Goal: Communication & Community: Answer question/provide support

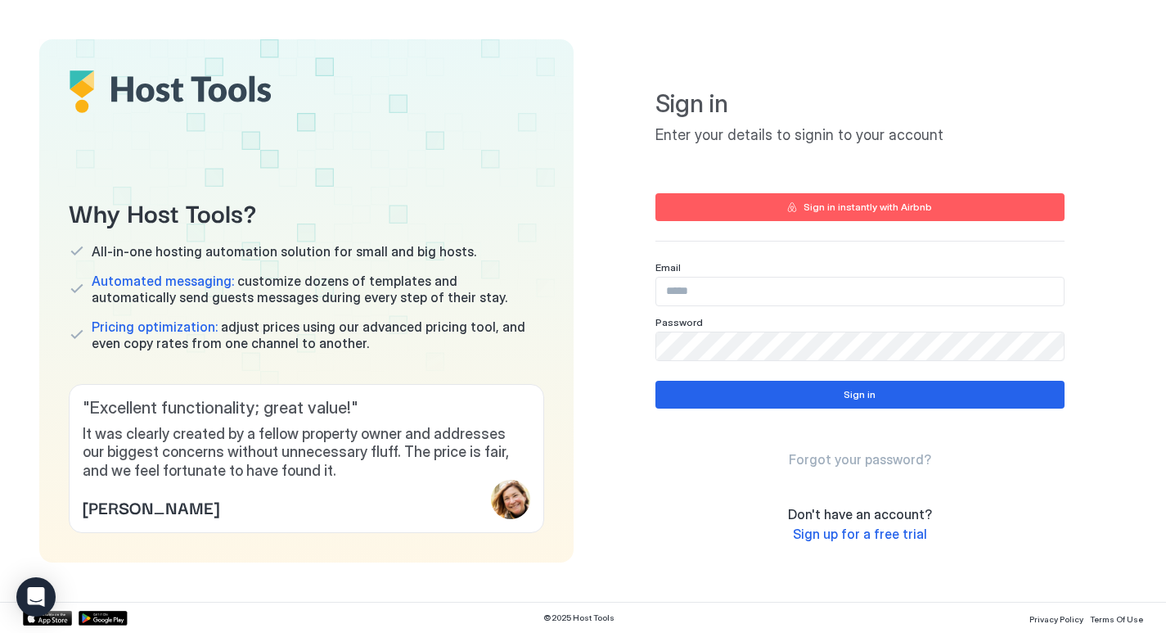
click at [703, 299] on input "Input Field" at bounding box center [860, 291] width 408 height 28
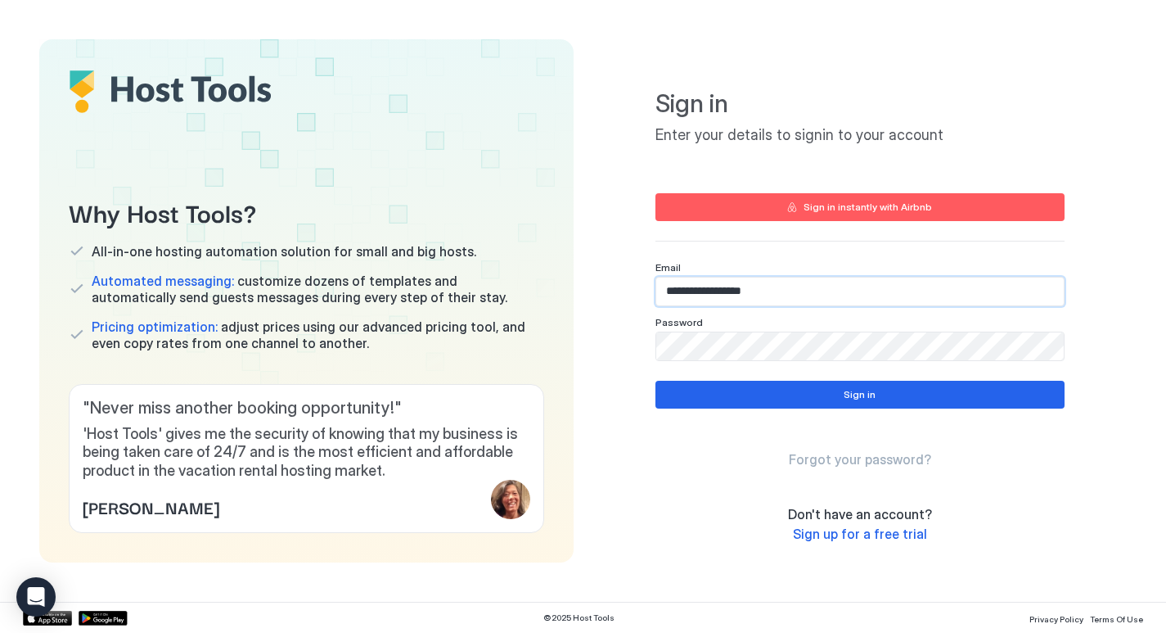
type input "**********"
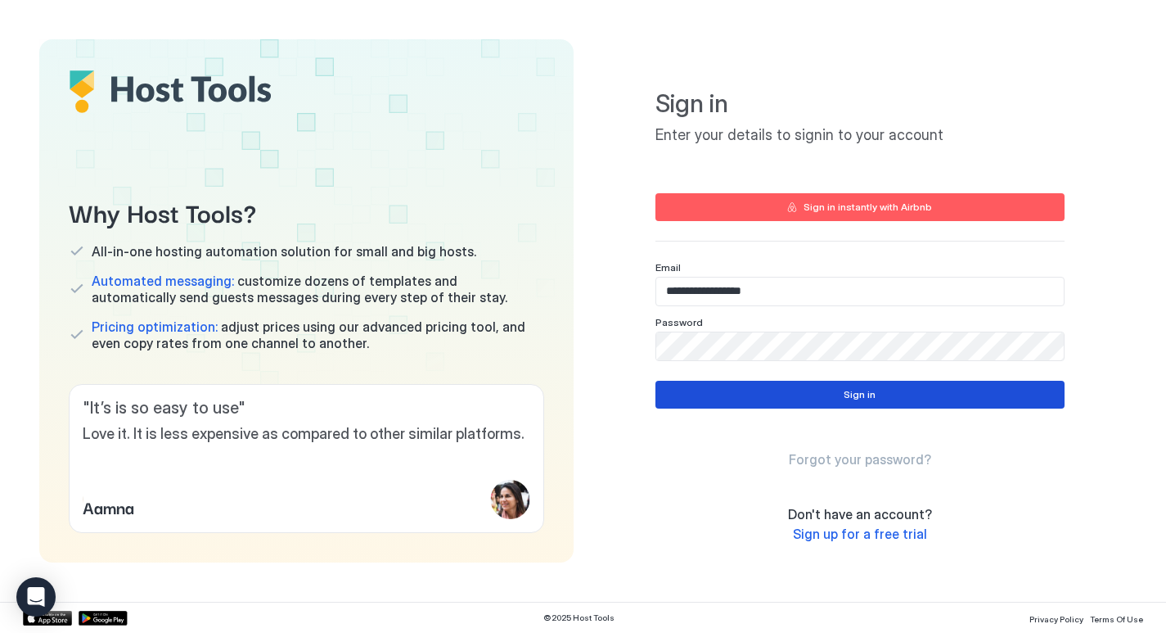
click at [773, 386] on button "Sign in" at bounding box center [859, 395] width 409 height 28
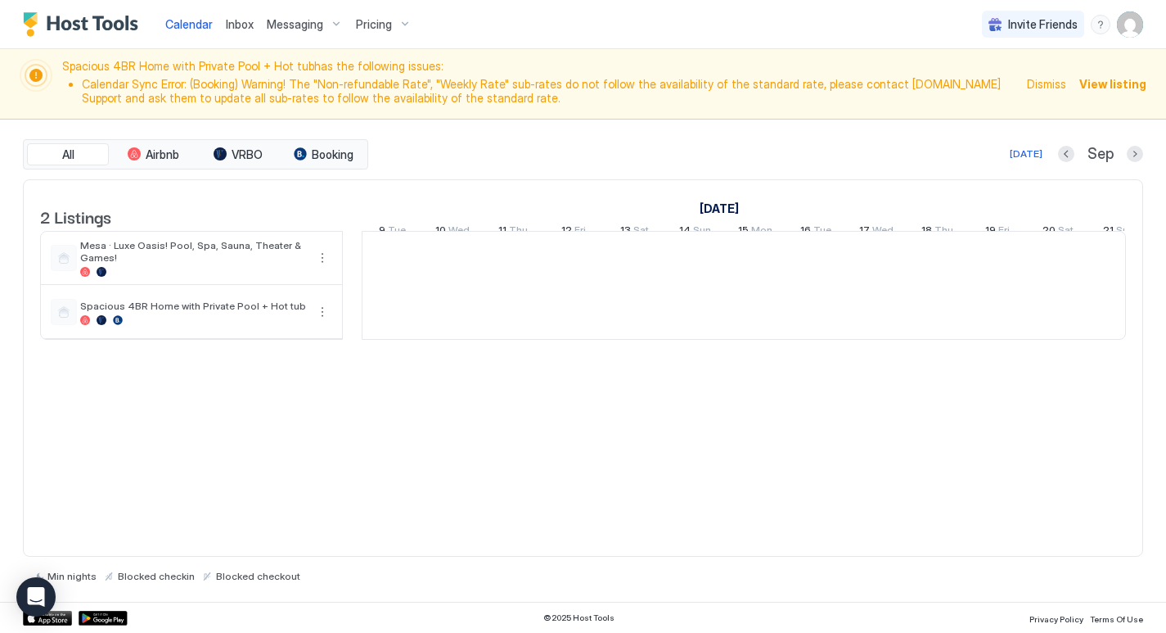
scroll to position [0, 909]
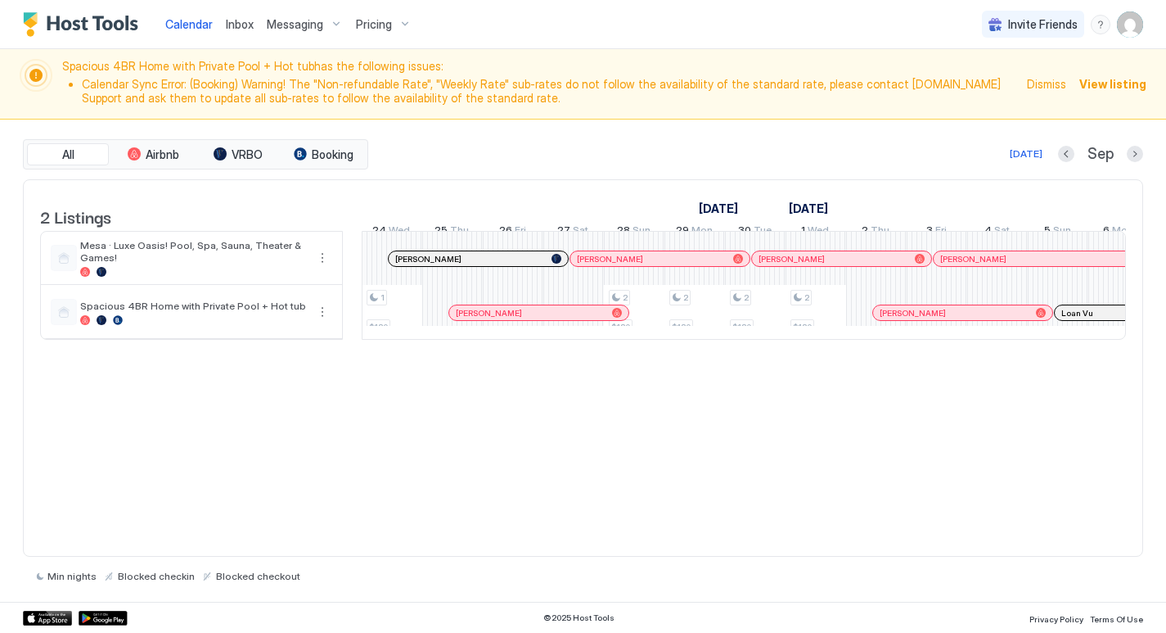
click at [648, 446] on div "2 Listings [DATE] [DATE] 9 Tue 10 Wed 11 Thu 12 Fri 13 Sat 14 Sun 15 Mon 16 Tue…" at bounding box center [583, 367] width 1120 height 377
click at [471, 454] on div "2 Listings [DATE] [DATE] 9 Tue 10 Wed 11 Thu 12 Fri 13 Sat 14 Sun 15 Mon 16 Tue…" at bounding box center [583, 367] width 1120 height 377
click at [530, 178] on div "All Airbnb VRBO Booking [DATE] [DATE] Listings [DATE] [DATE] 9 Tue 10 Wed 11 Th…" at bounding box center [583, 361] width 1120 height 444
click at [295, 29] on span "Messaging" at bounding box center [295, 24] width 56 height 15
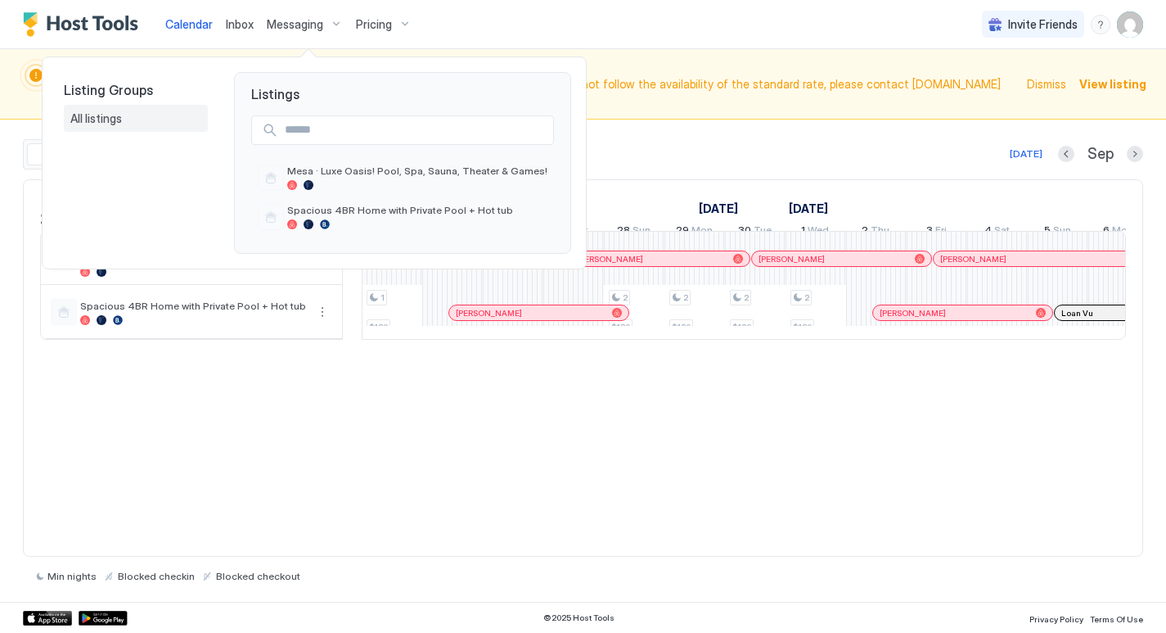
click at [139, 118] on div "All listings" at bounding box center [135, 118] width 131 height 15
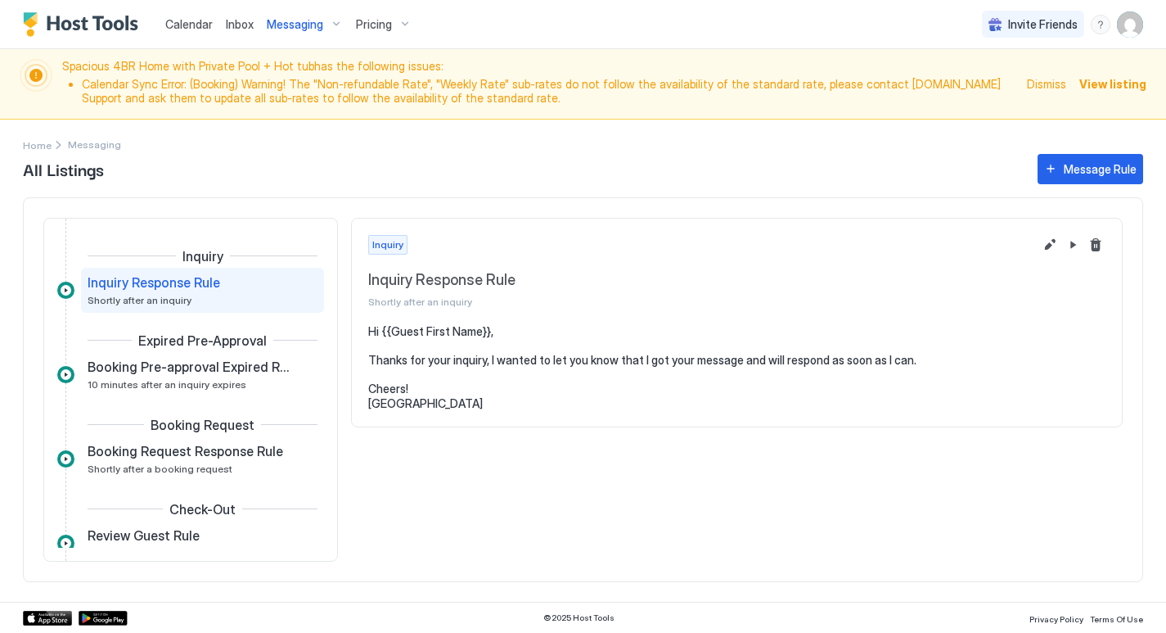
click at [236, 24] on span "Inbox" at bounding box center [240, 24] width 28 height 14
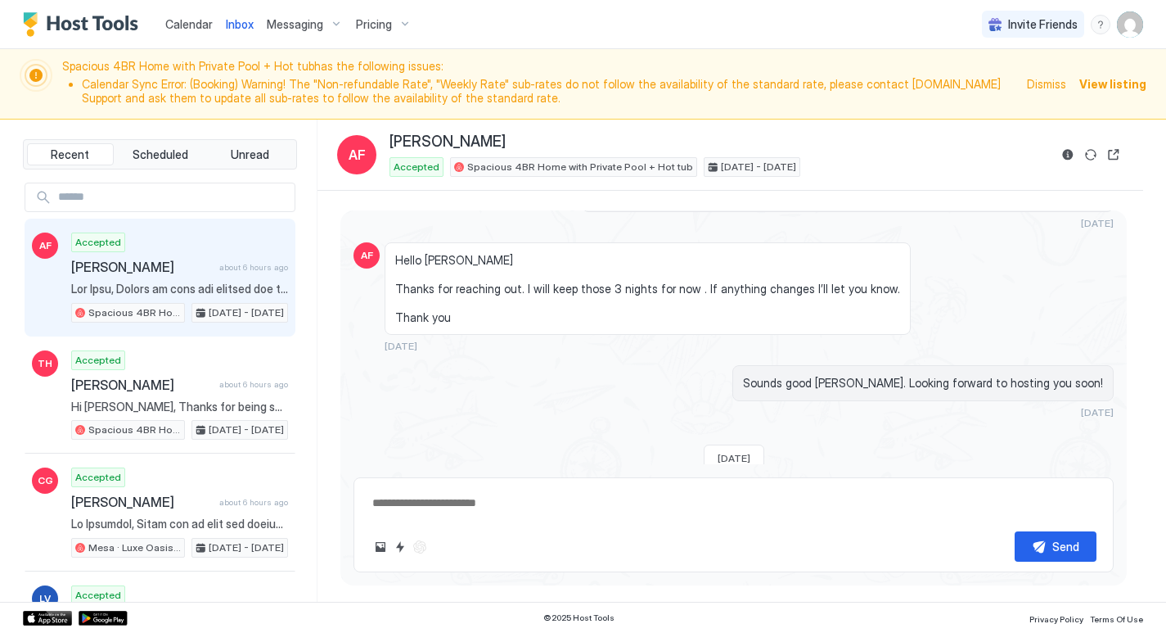
scroll to position [1374, 0]
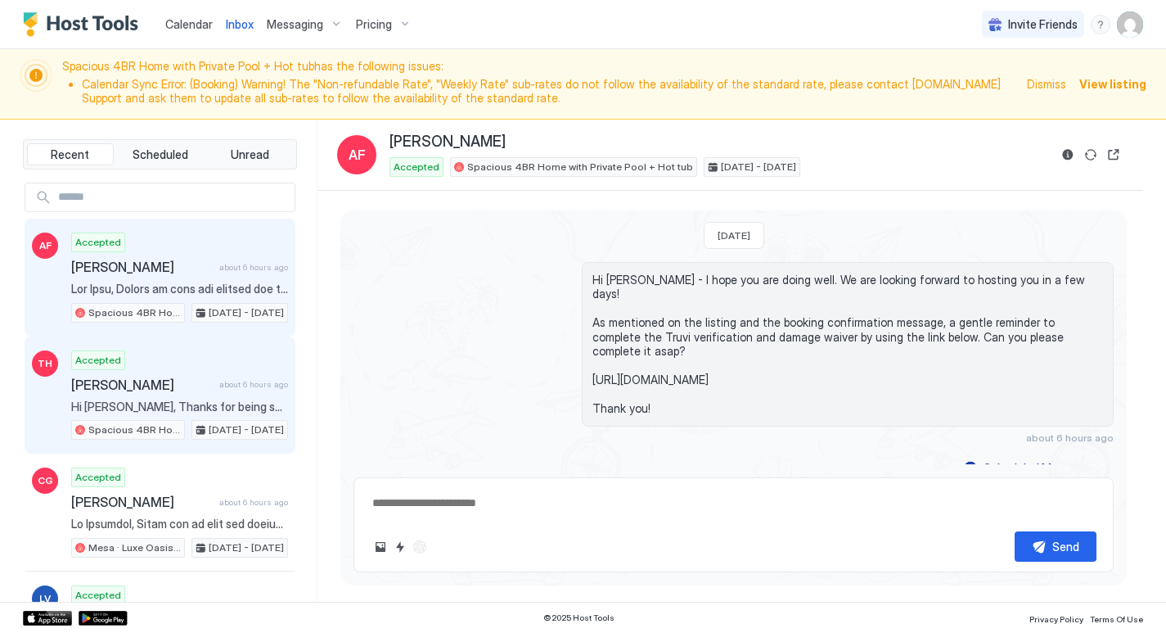
click at [163, 364] on div "Accepted [PERSON_NAME] about 6 hours ago Hi [PERSON_NAME], Thanks for being suc…" at bounding box center [179, 395] width 217 height 90
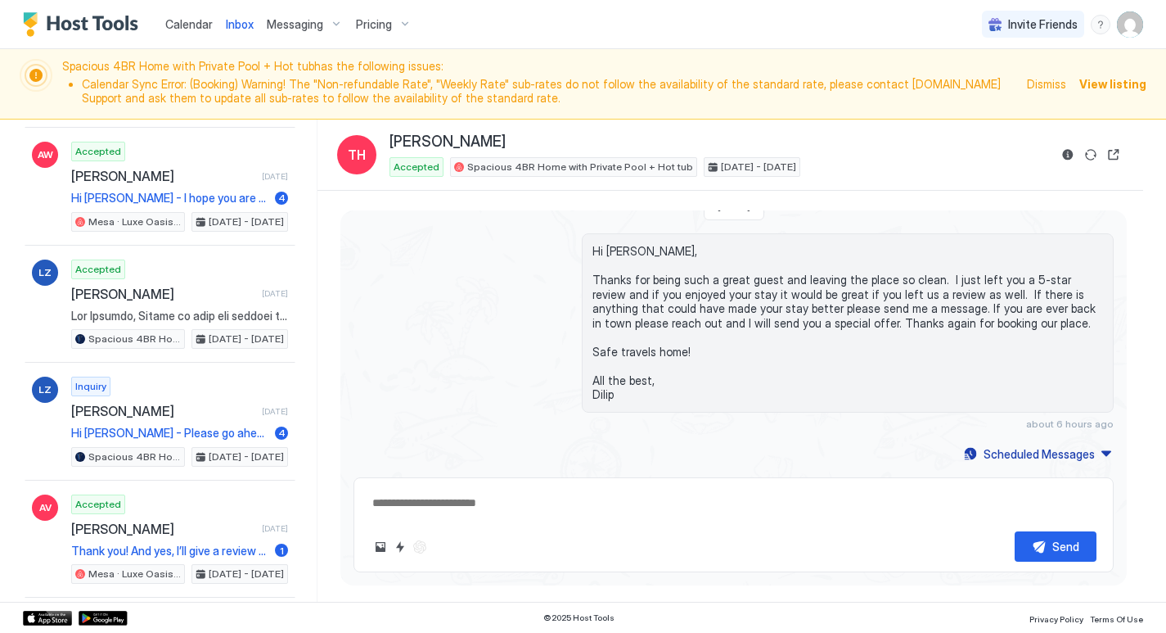
scroll to position [1998, 0]
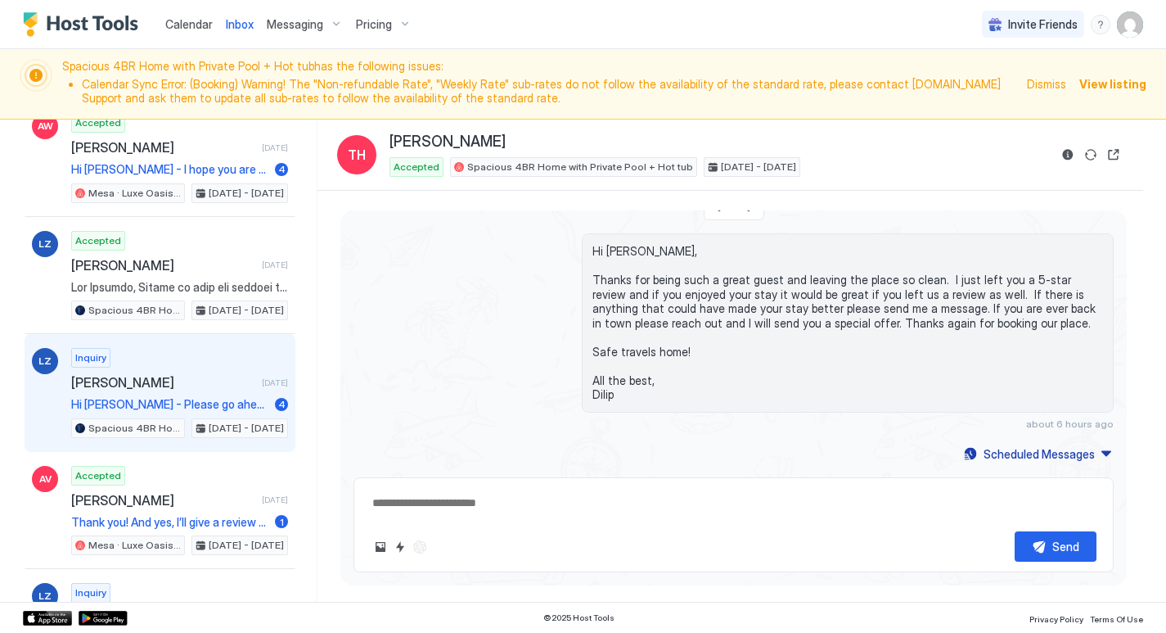
click at [177, 386] on span "[PERSON_NAME]" at bounding box center [163, 382] width 184 height 16
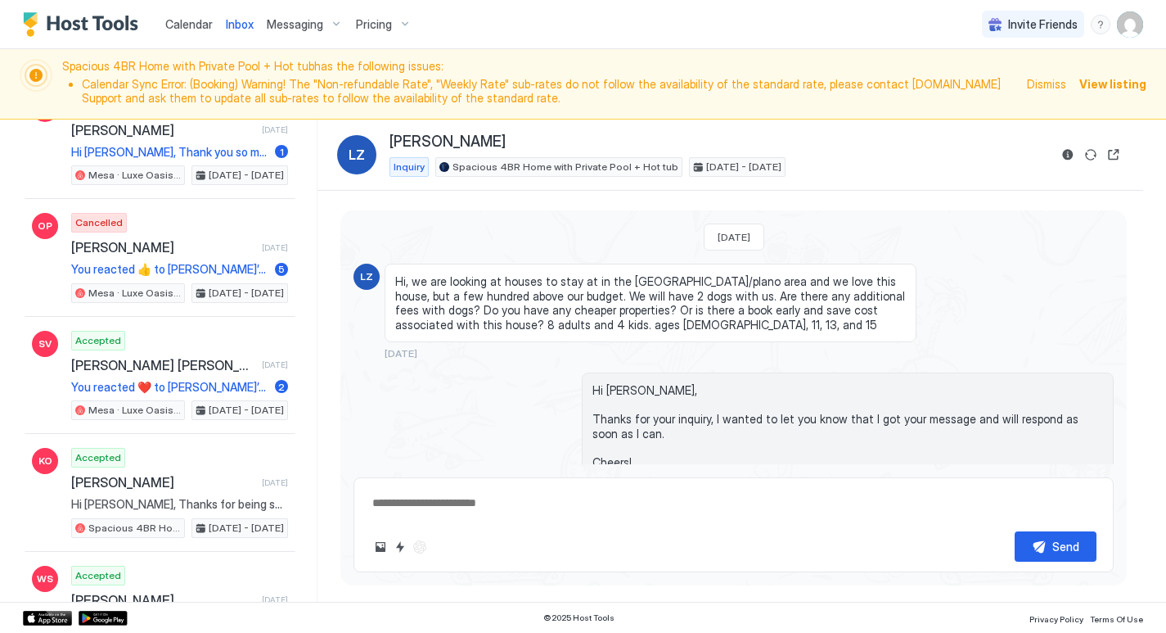
scroll to position [4347, 0]
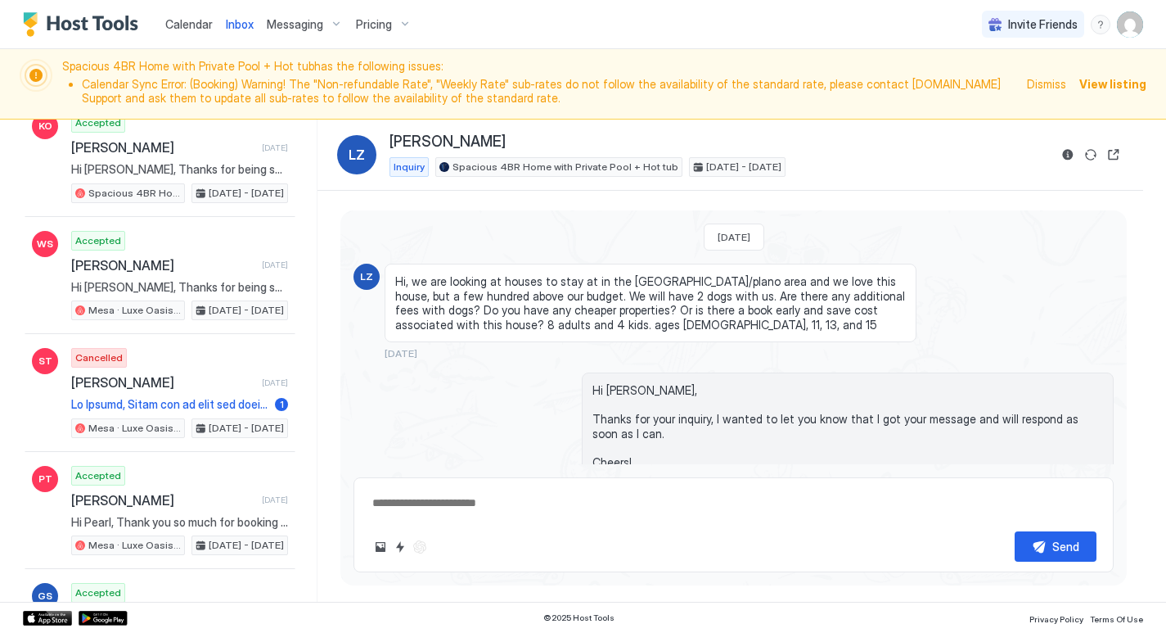
click at [302, 24] on span "Messaging" at bounding box center [295, 24] width 56 height 15
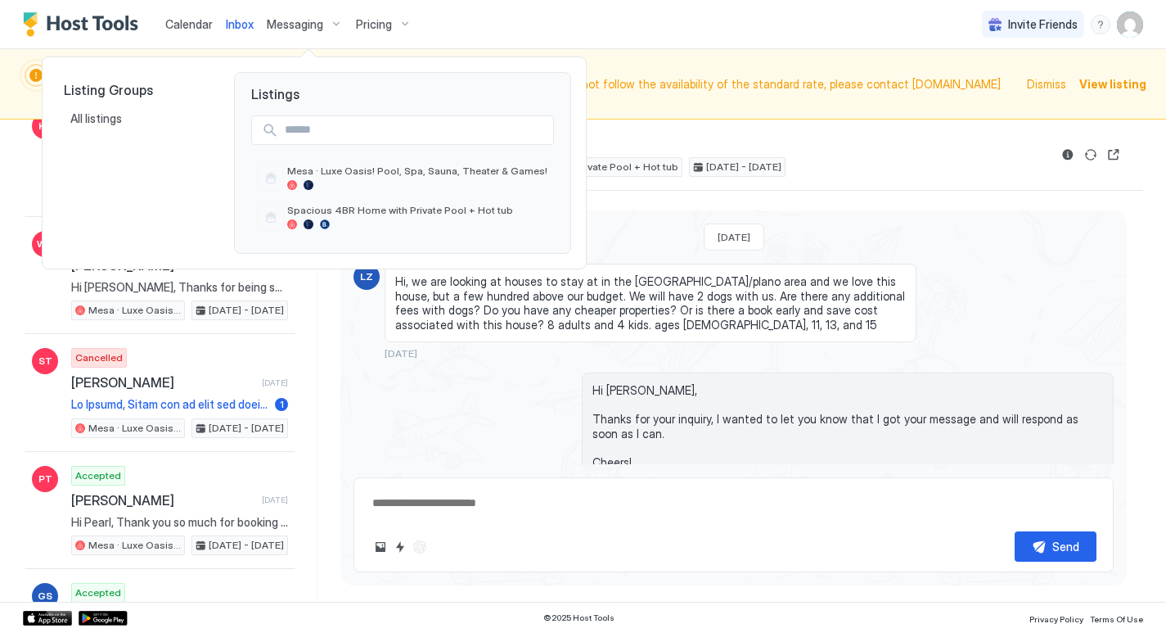
click at [239, 25] on div at bounding box center [583, 316] width 1166 height 633
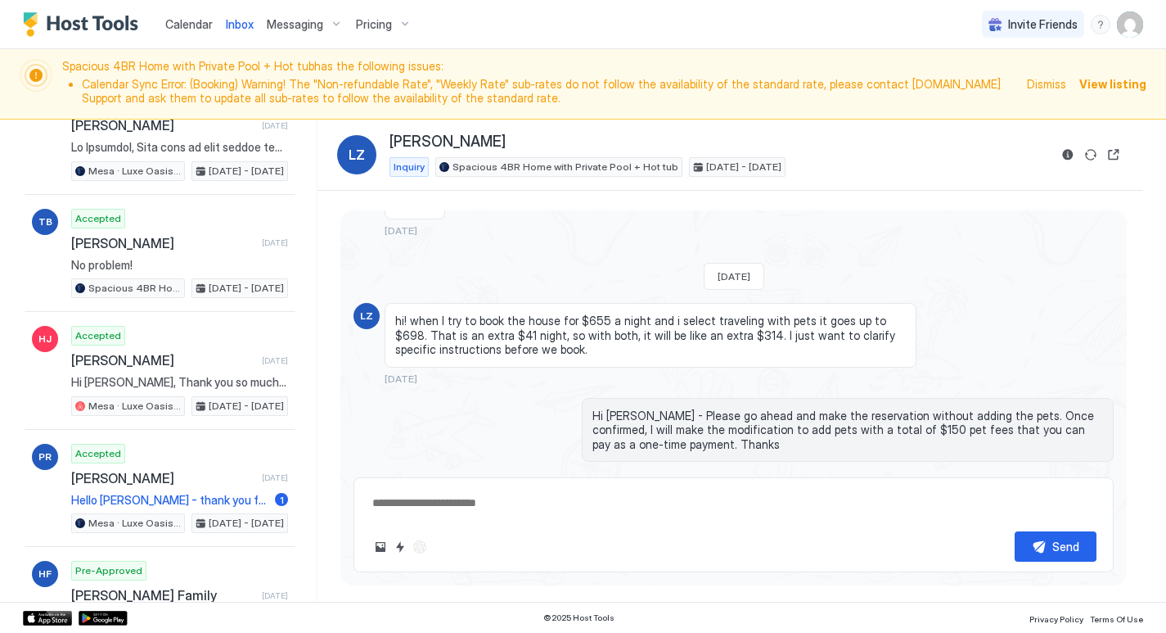
scroll to position [0, 0]
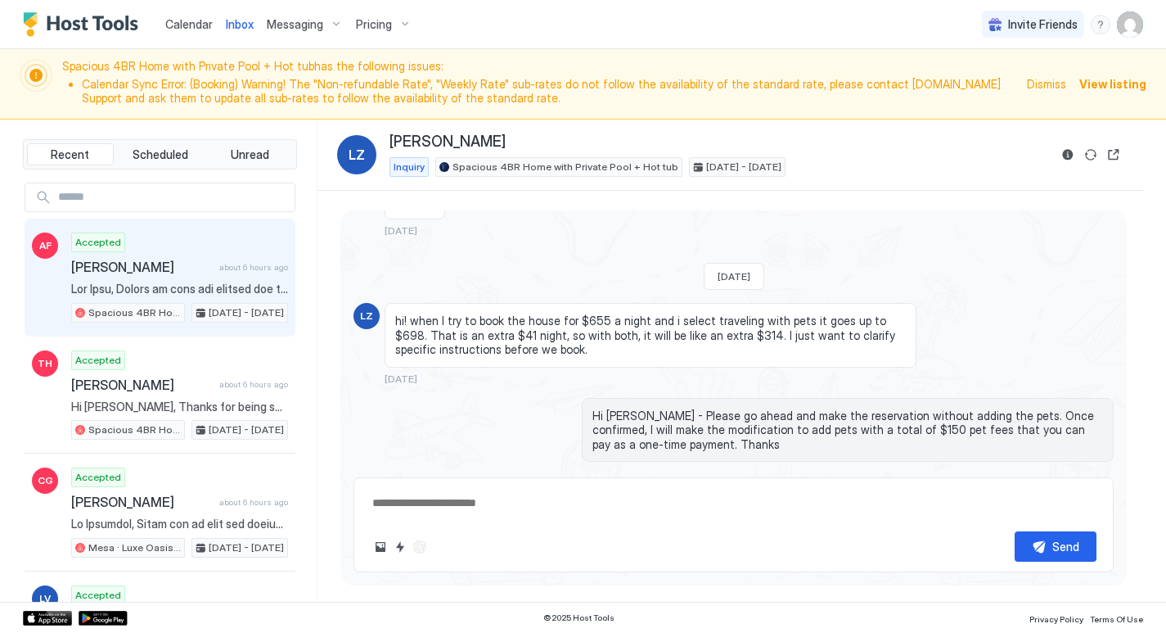
click at [158, 278] on div "Accepted [PERSON_NAME] about 6 hours ago Spacious 4BR Home with Private Pool + …" at bounding box center [179, 277] width 217 height 90
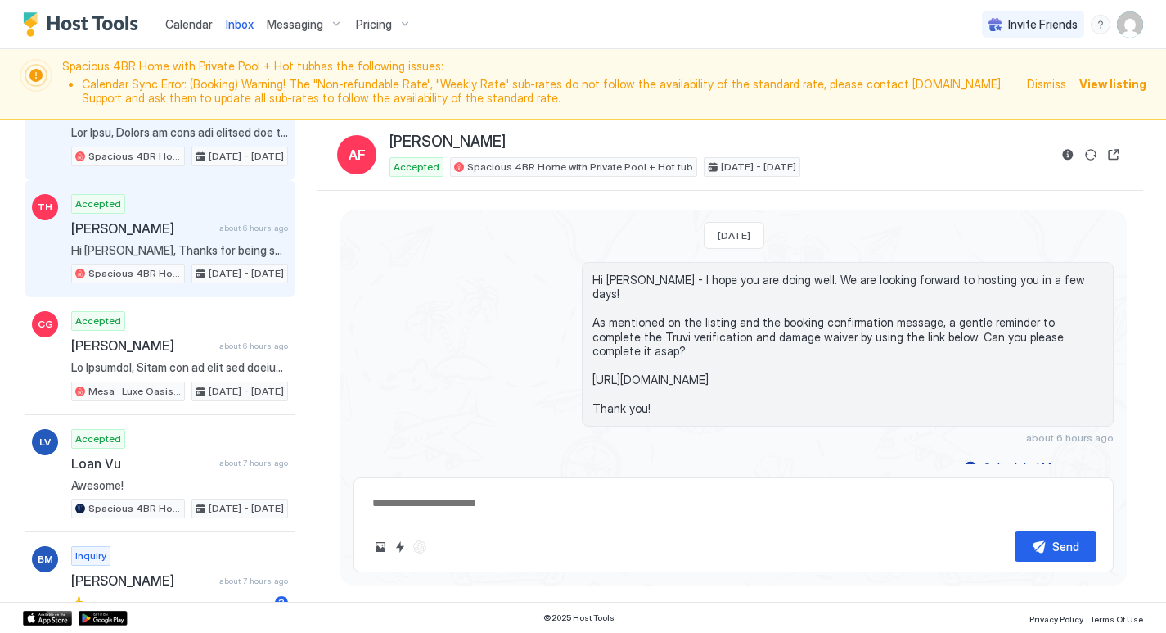
scroll to position [161, 0]
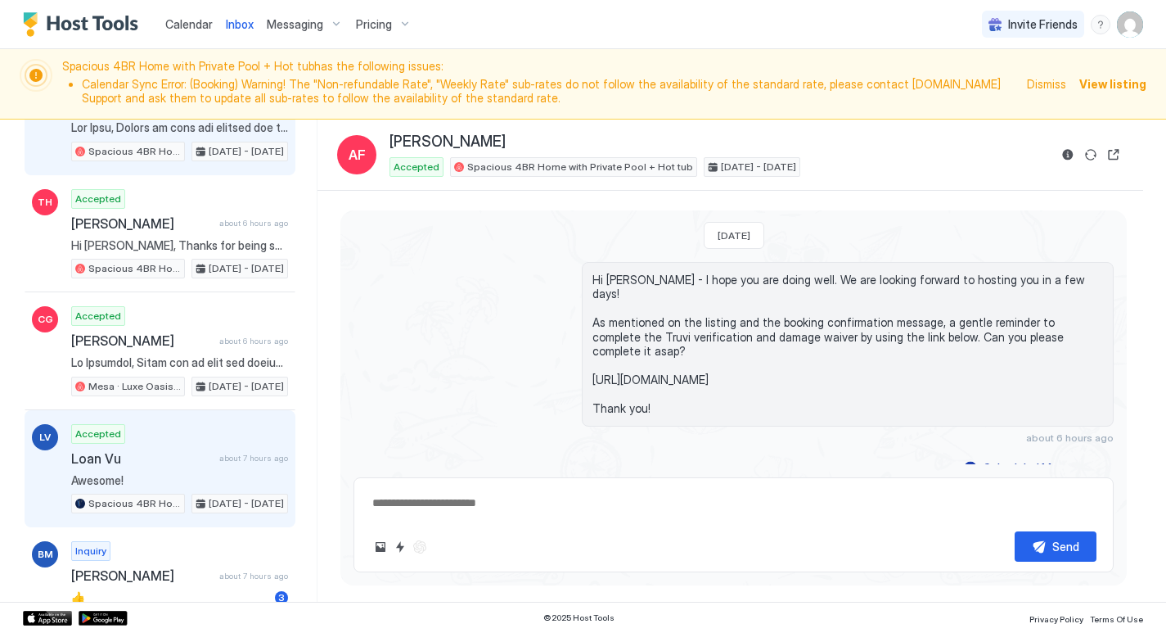
click at [182, 444] on div "Accepted Loan Vu about 7 hours ago Awesome! Spacious 4BR Home with Private Pool…" at bounding box center [179, 469] width 217 height 90
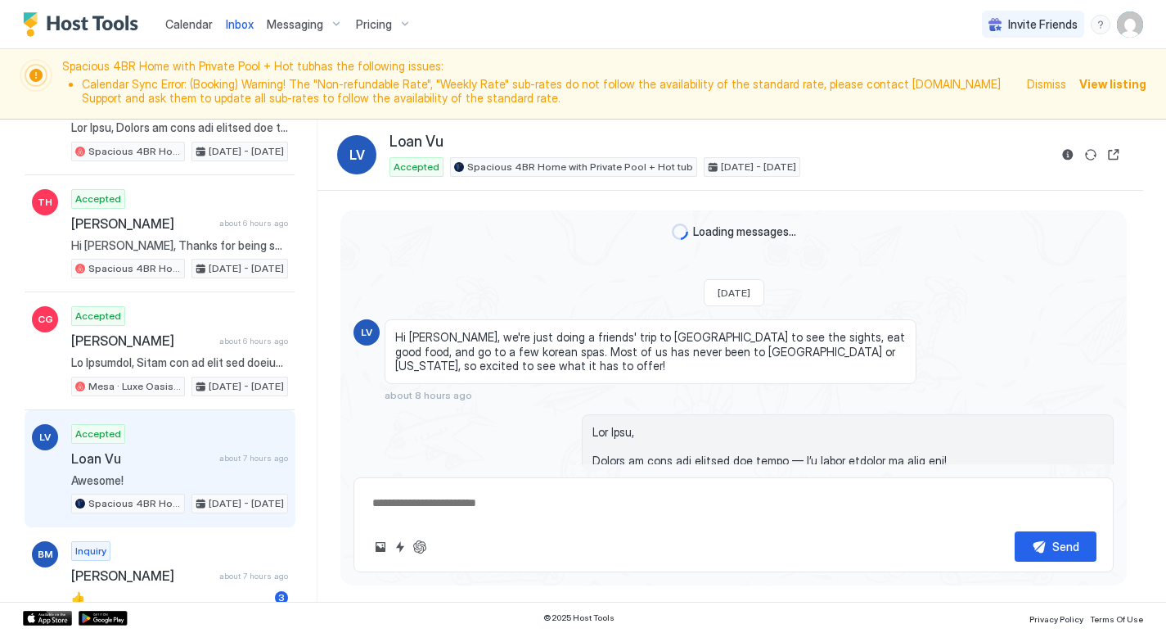
type textarea "*"
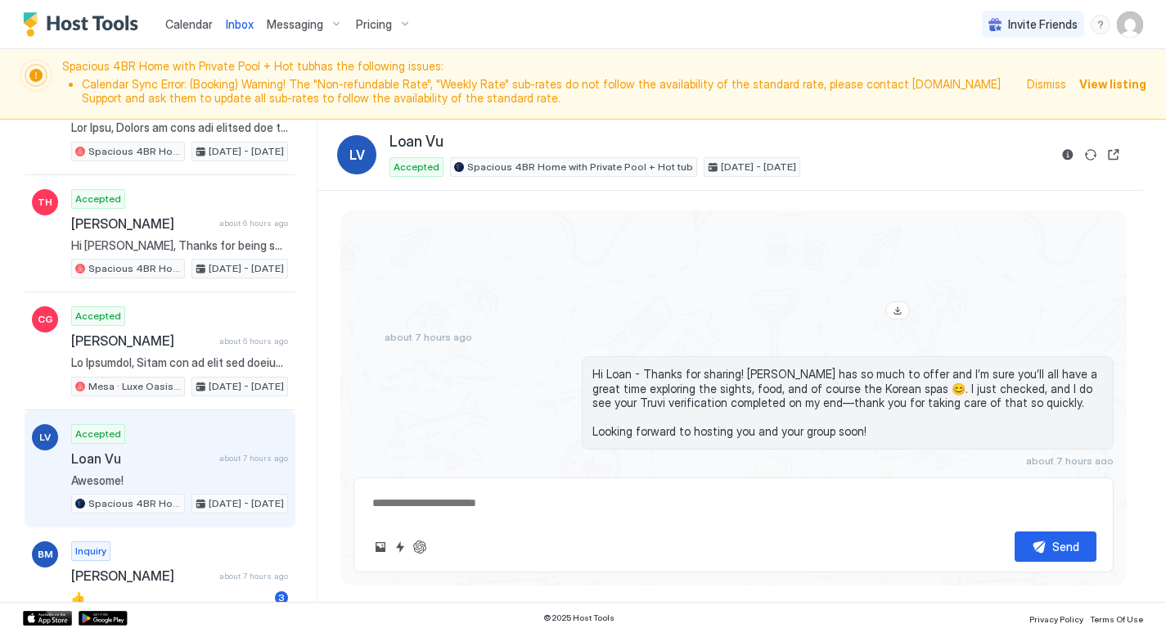
scroll to position [1100, 0]
